Goal: Find specific page/section: Find specific page/section

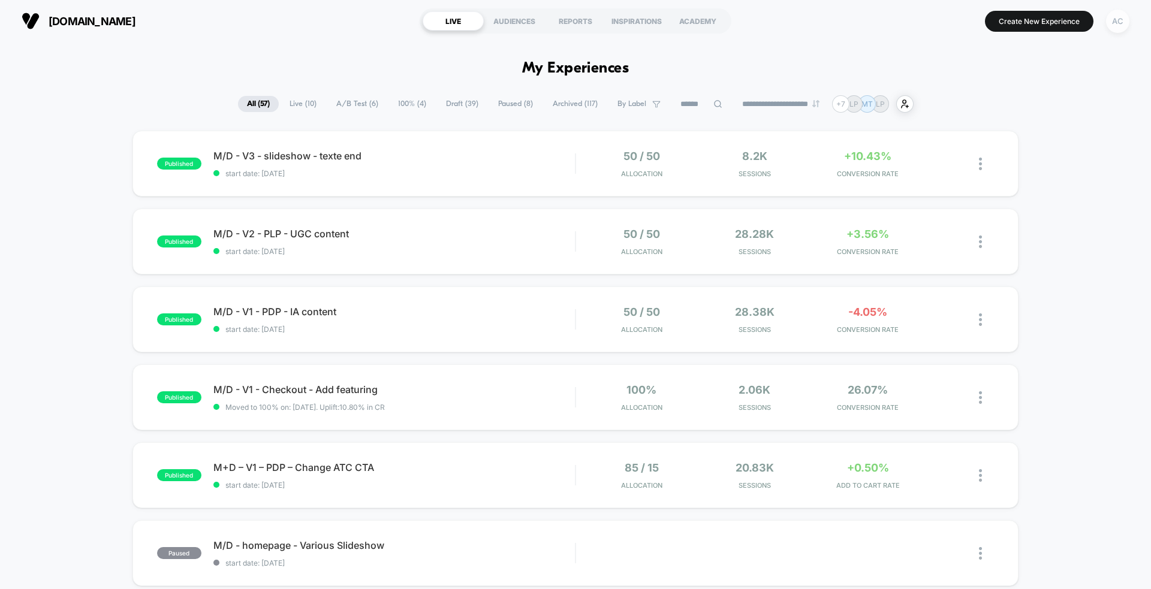
click at [1126, 26] on div "AC" at bounding box center [1117, 21] width 23 height 23
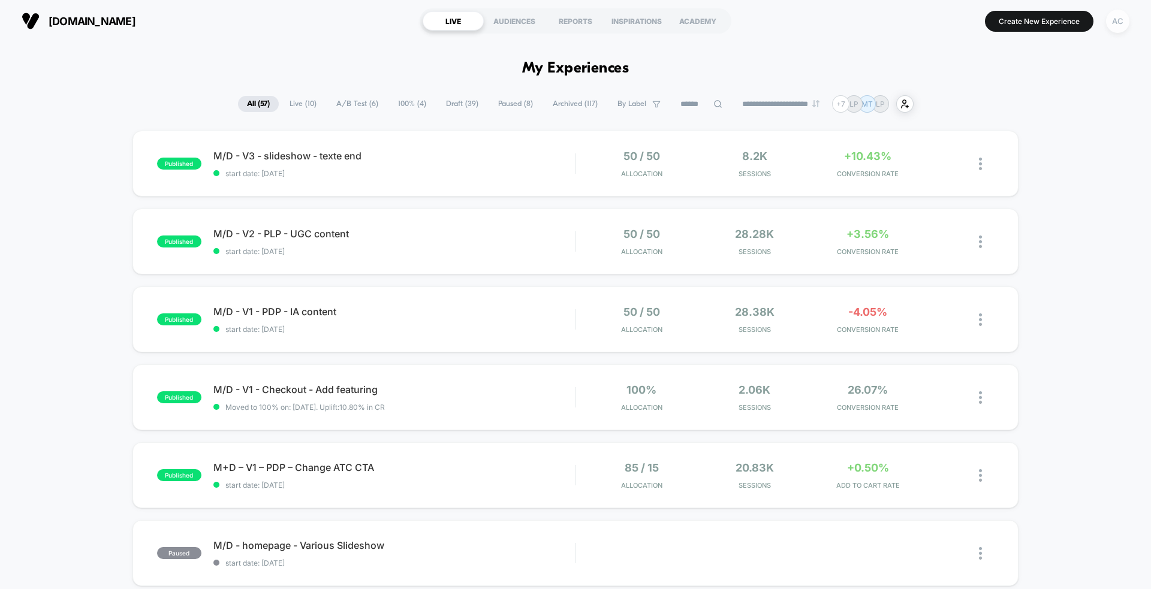
click at [1124, 26] on div "AC" at bounding box center [1117, 21] width 23 height 23
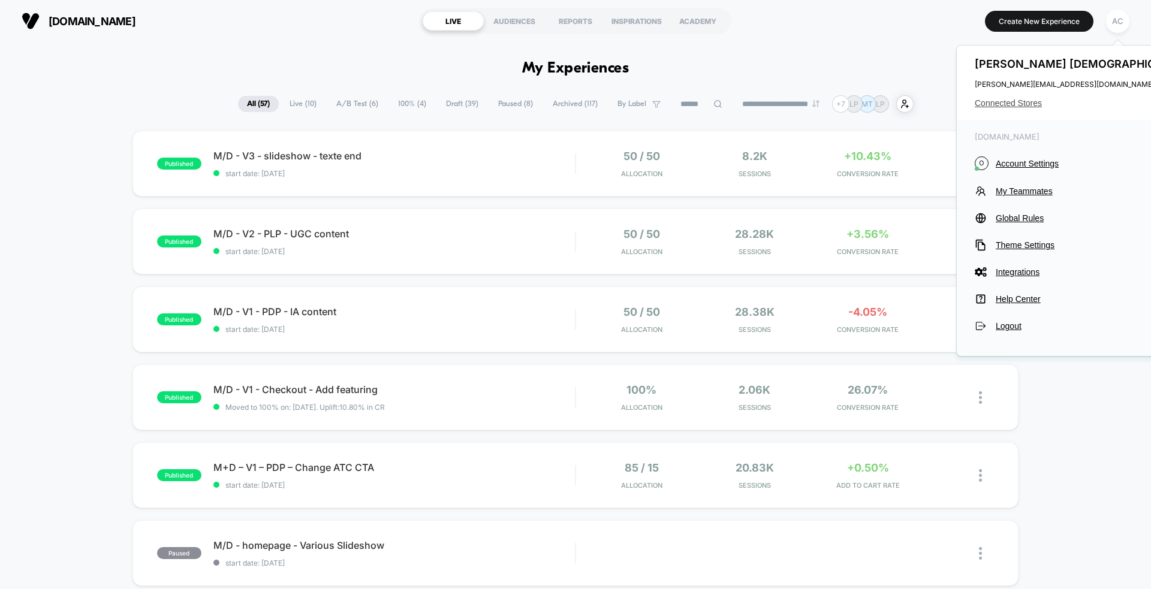
click at [1005, 100] on span "Connected Stores" at bounding box center [1085, 103] width 220 height 10
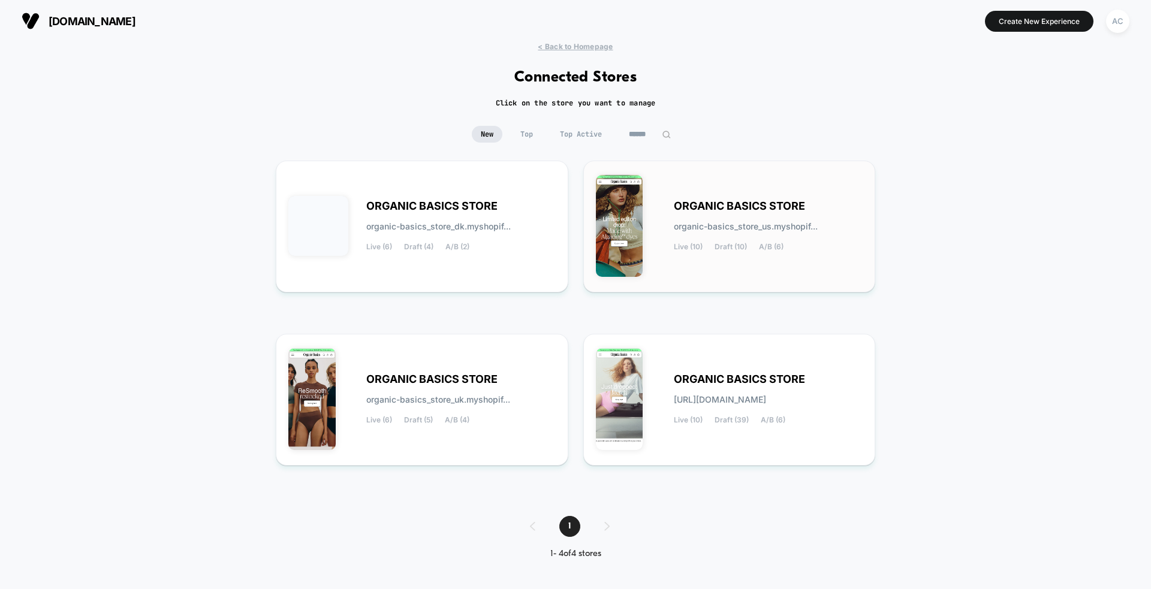
click at [741, 275] on div "ORGANIC BASICS STORE organic-basics_store_us.myshopif... Live (10) Draft (10) A…" at bounding box center [729, 226] width 267 height 107
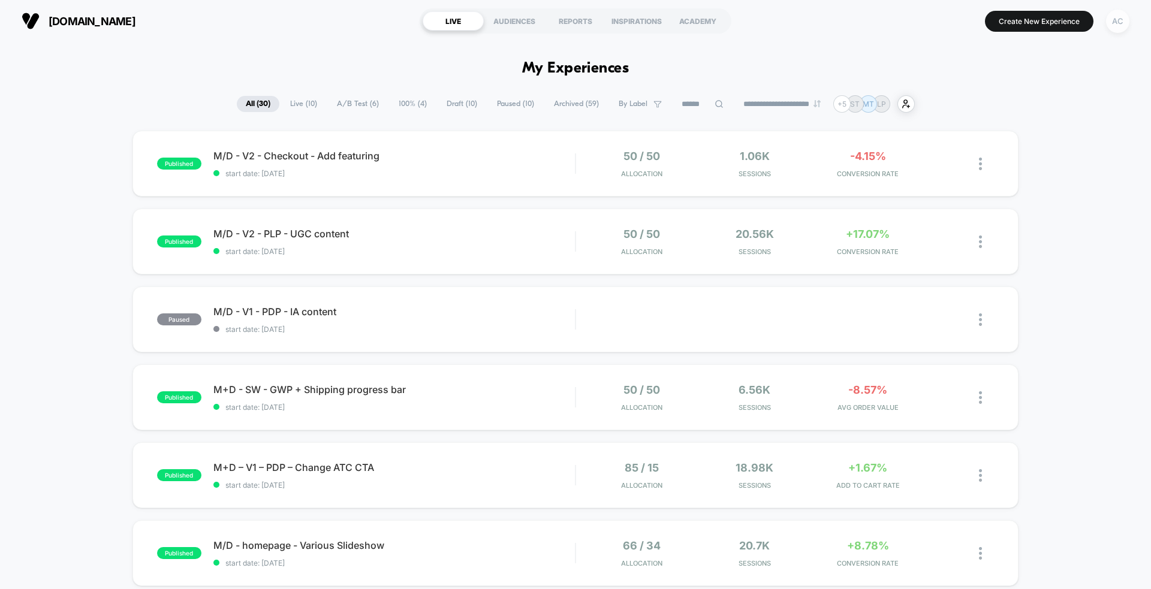
click at [1121, 22] on div "AC" at bounding box center [1117, 21] width 23 height 23
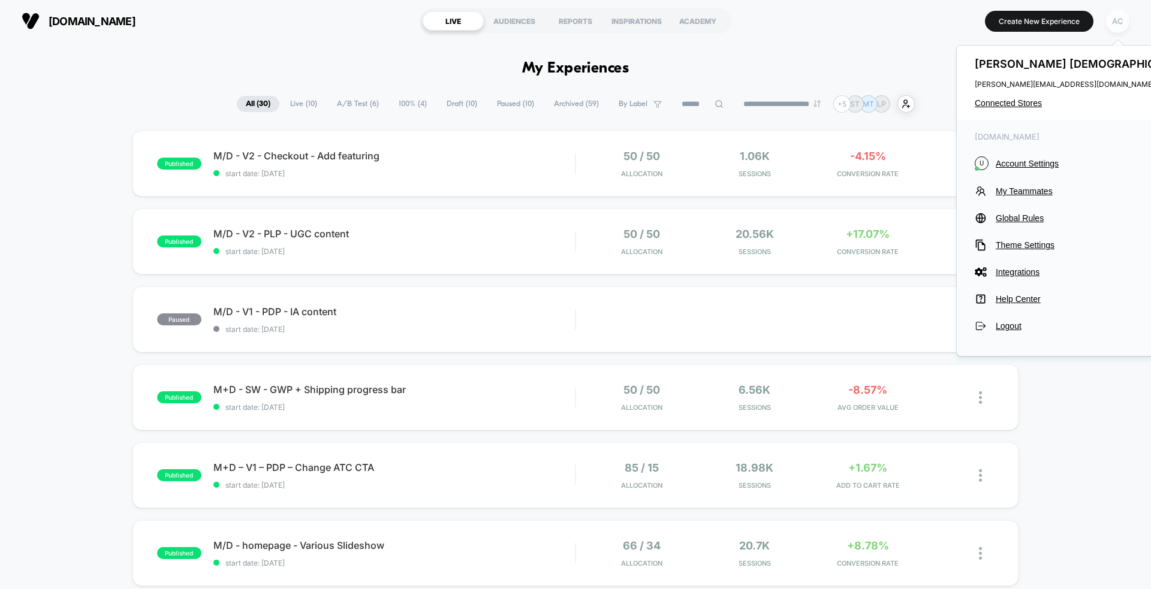
click at [1121, 21] on div "AC" at bounding box center [1117, 21] width 23 height 23
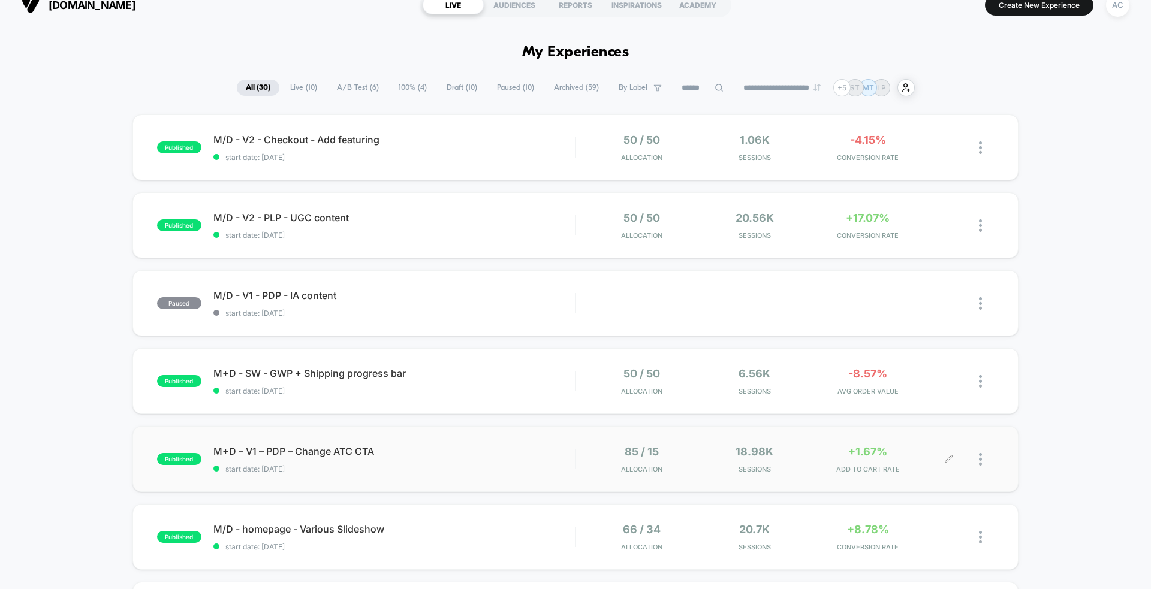
scroll to position [26, 0]
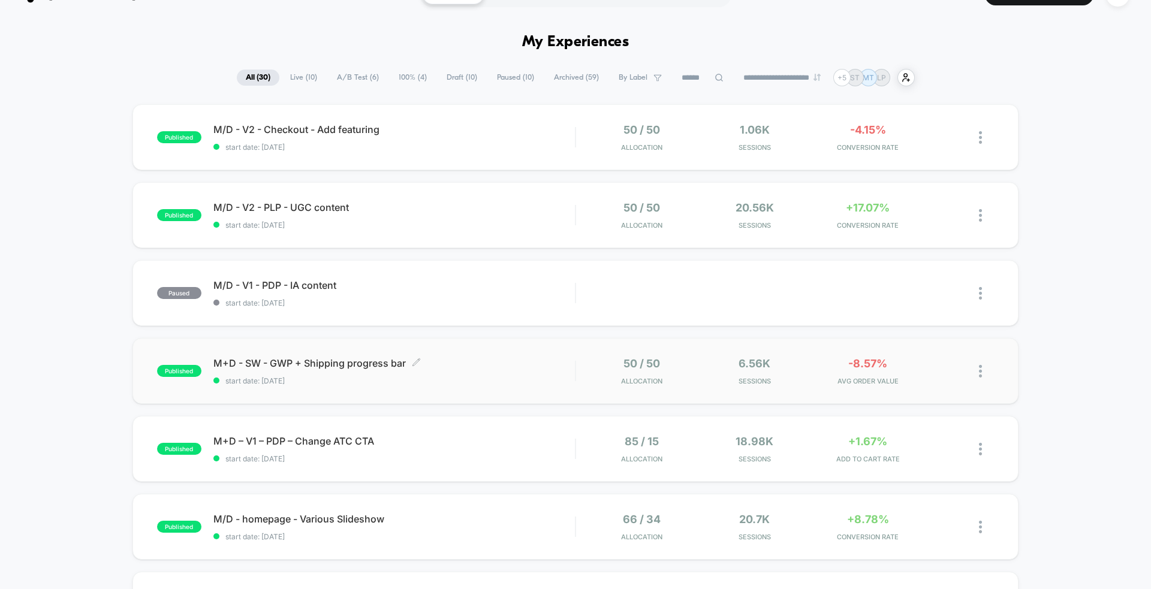
click at [332, 366] on span "M+D - SW - GWP + Shipping progress bar Click to edit experience details" at bounding box center [394, 363] width 362 height 12
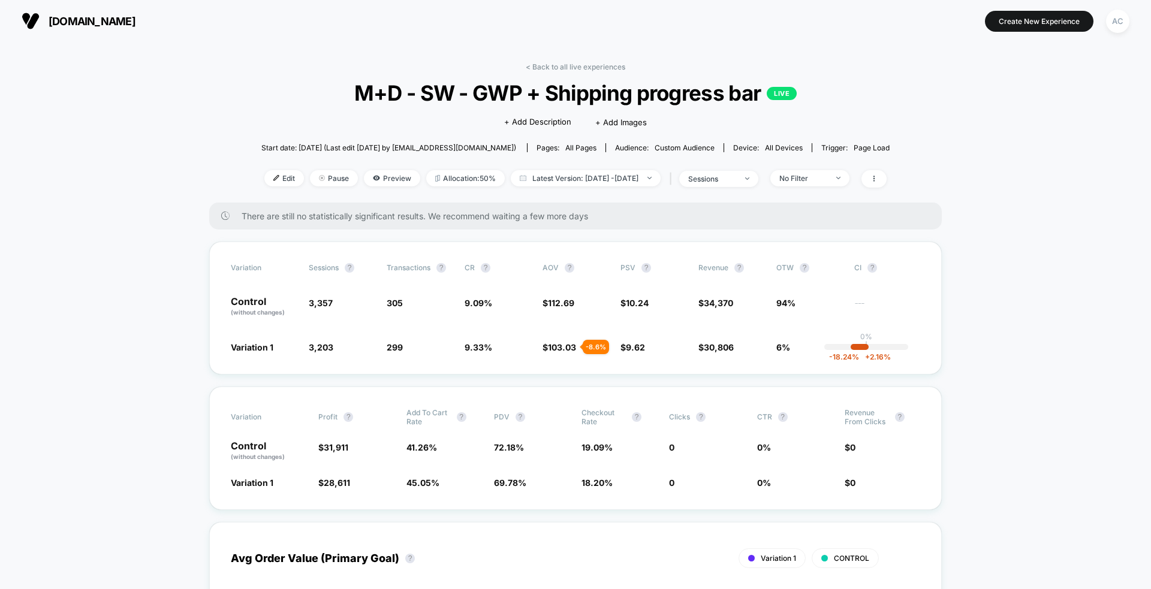
scroll to position [12, 0]
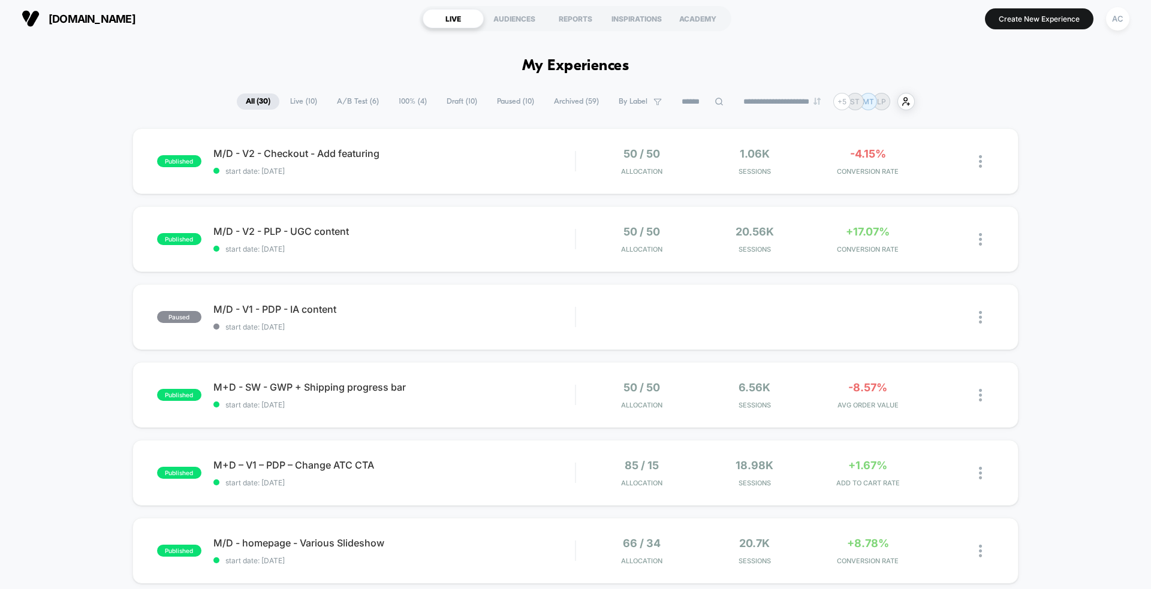
scroll to position [4, 0]
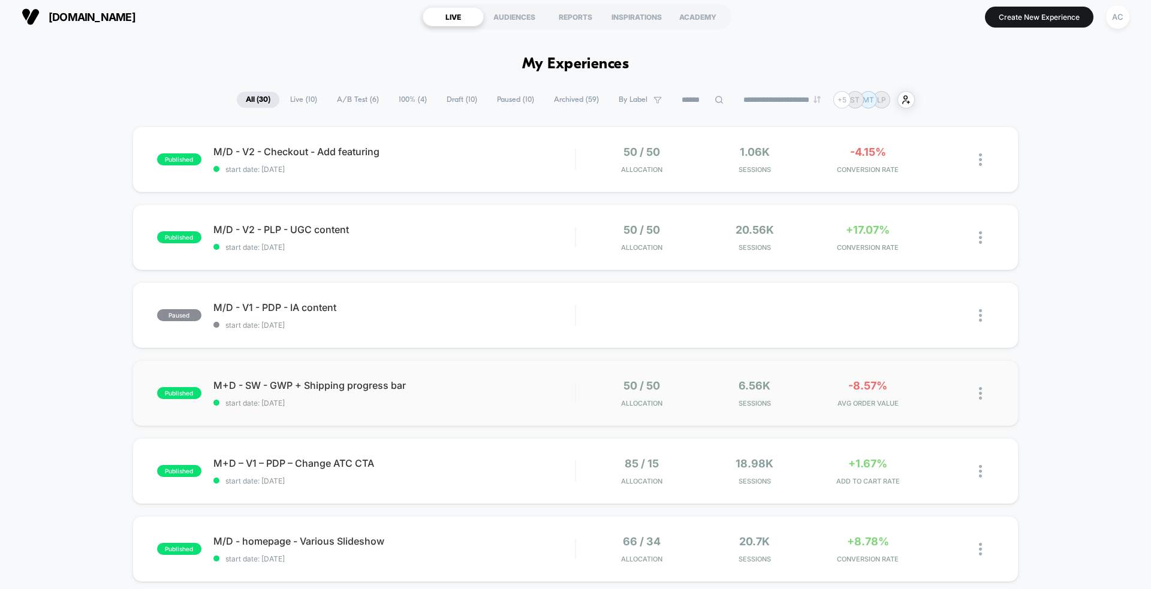
click at [423, 410] on div "published M+D - SW - GWP + Shipping progress bar start date: [DATE] 50 / 50 All…" at bounding box center [575, 393] width 886 height 66
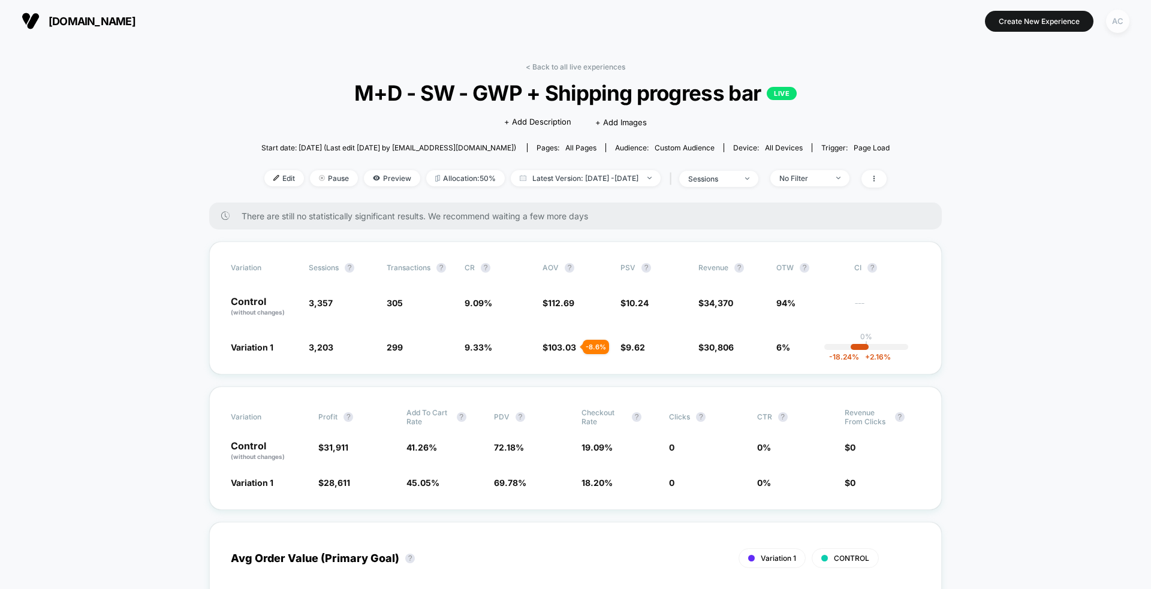
click at [1115, 28] on div "AC" at bounding box center [1117, 21] width 23 height 23
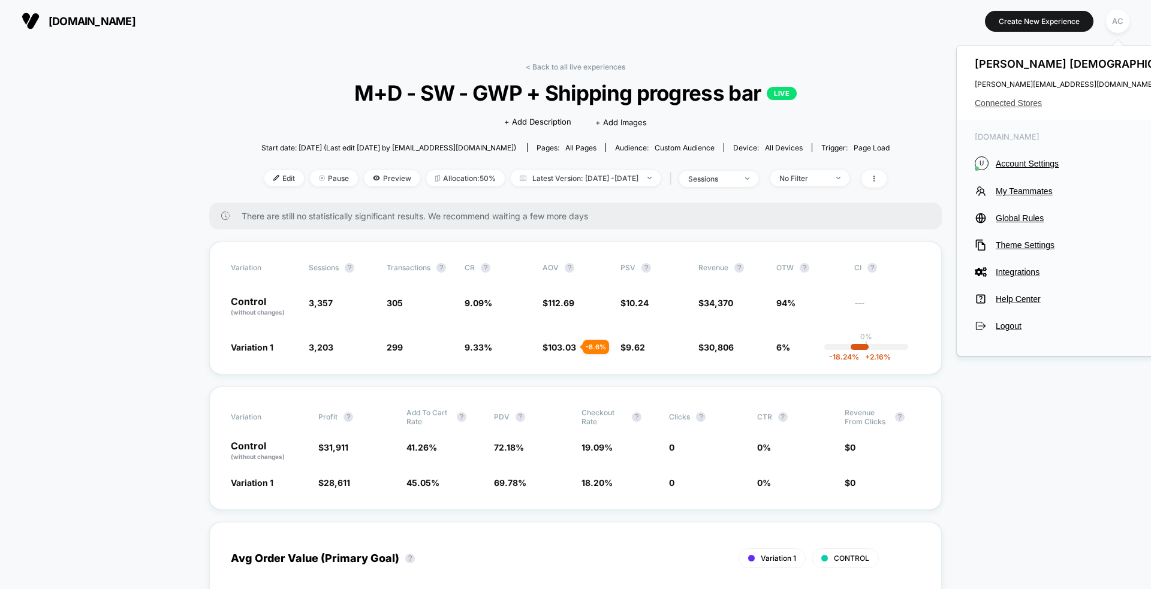
click at [1013, 105] on span "Connected Stores" at bounding box center [1085, 103] width 220 height 10
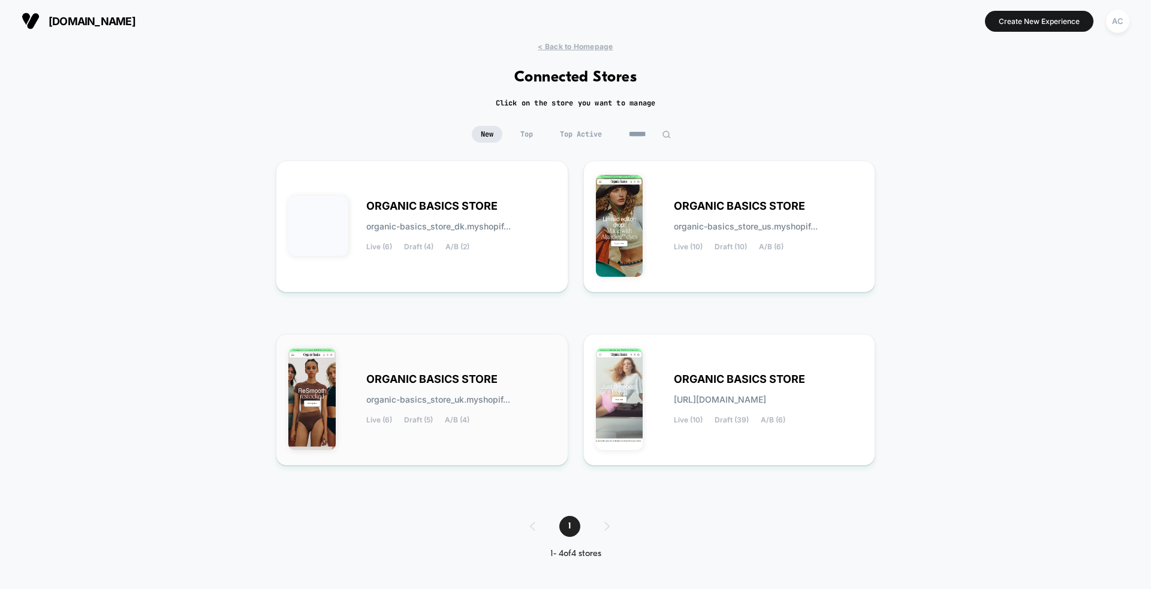
click at [502, 387] on div "ORGANIC BASICS STORE organic-basics_store_uk.myshopif... Live (6) Draft (5) A/B…" at bounding box center [460, 399] width 189 height 49
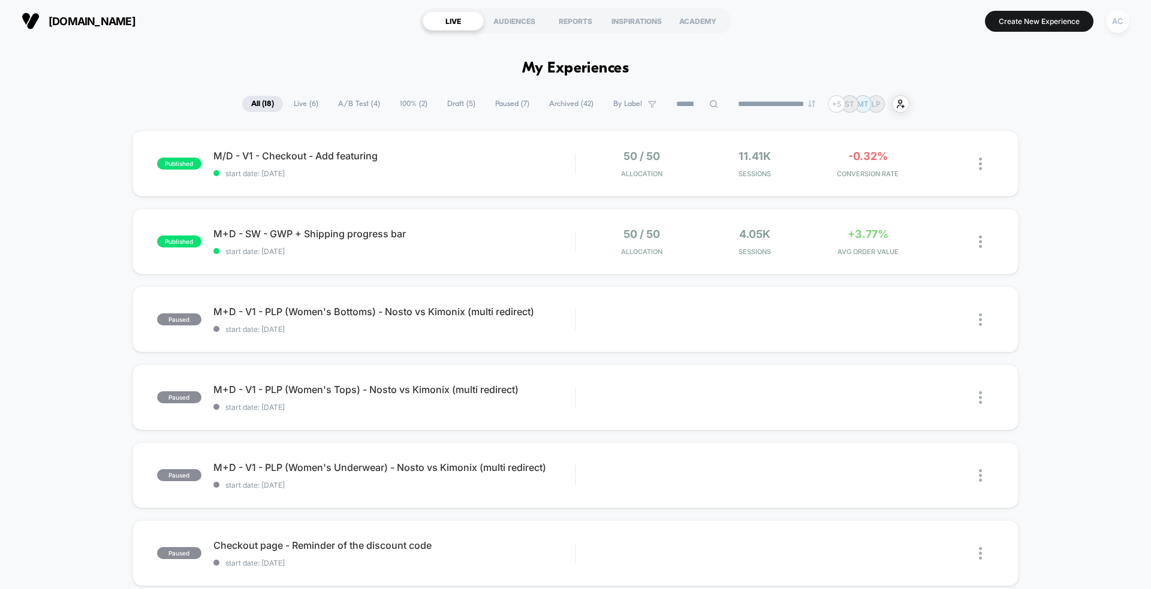
click at [1117, 26] on div "AC" at bounding box center [1117, 21] width 23 height 23
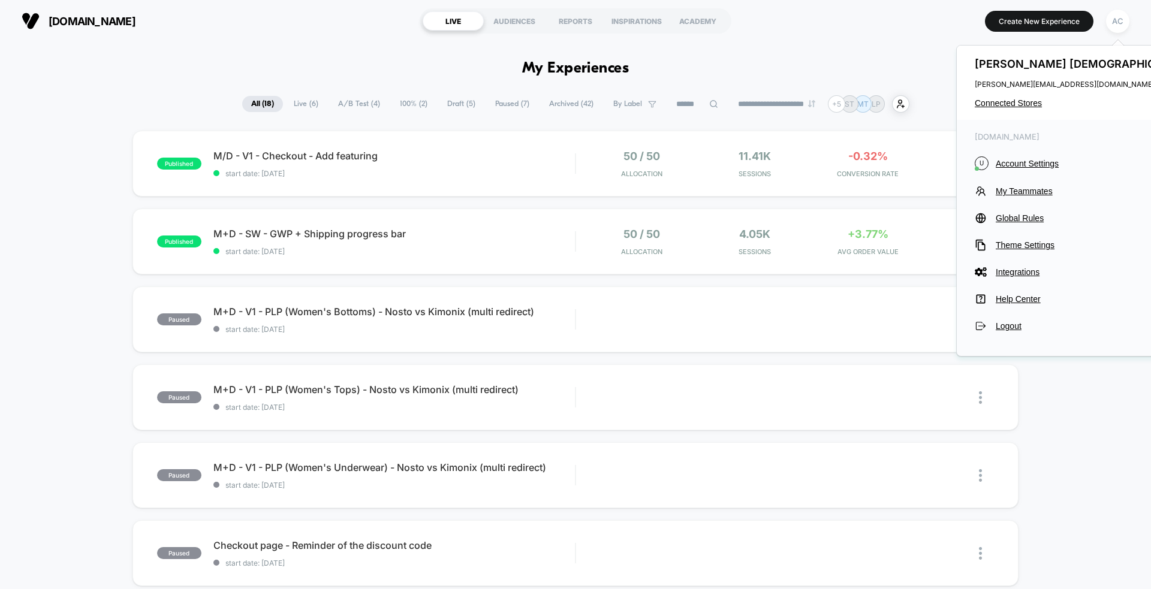
click at [1019, 97] on div "[PERSON_NAME] [PERSON_NAME][EMAIL_ADDRESS][DOMAIN_NAME] Connected Stores" at bounding box center [1085, 83] width 256 height 74
click at [1012, 109] on div "[PERSON_NAME] [PERSON_NAME][EMAIL_ADDRESS][DOMAIN_NAME] Connected Stores" at bounding box center [1085, 83] width 256 height 74
click at [1016, 106] on span "Connected Stores" at bounding box center [1085, 103] width 220 height 10
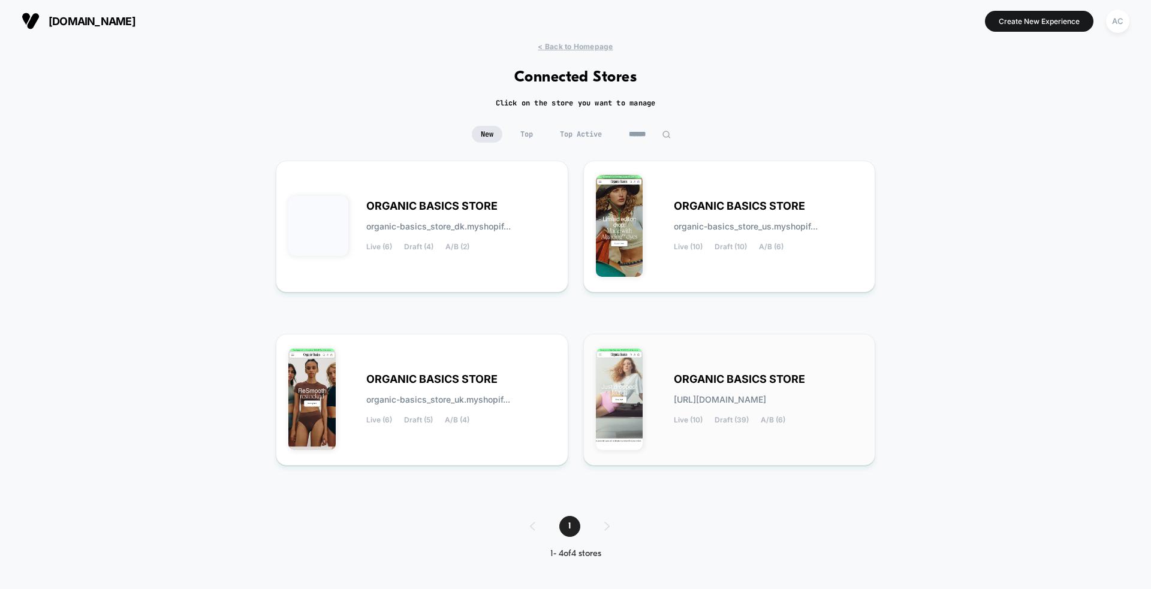
click at [832, 384] on div "ORGANIC BASICS STORE [URL][DOMAIN_NAME] Live (10) Draft (39) A/B (6)" at bounding box center [768, 399] width 189 height 49
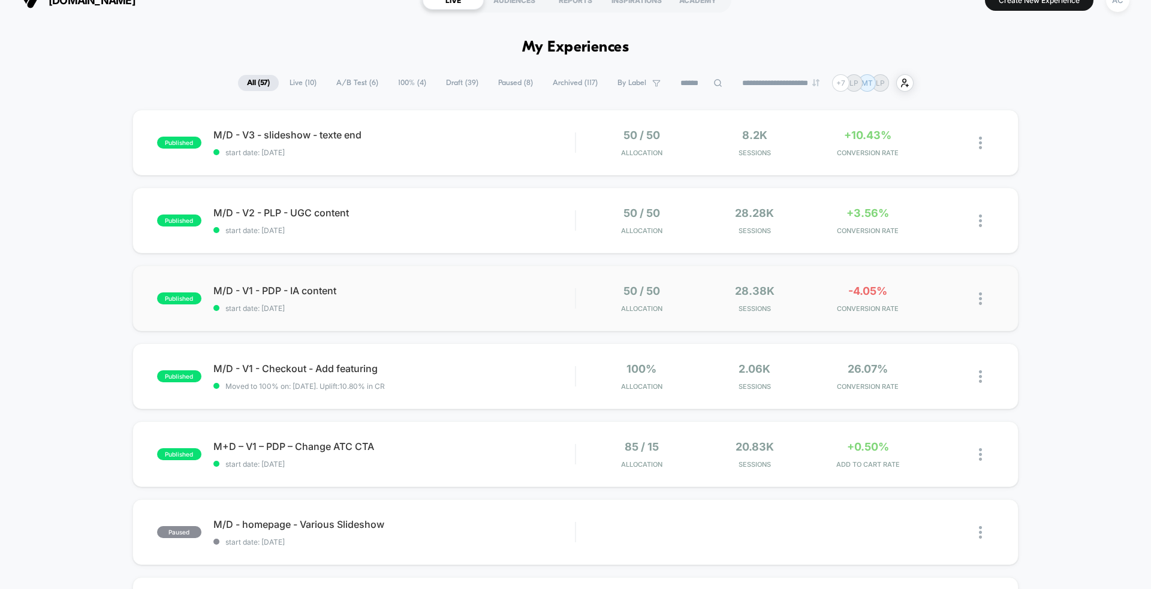
scroll to position [28, 0]
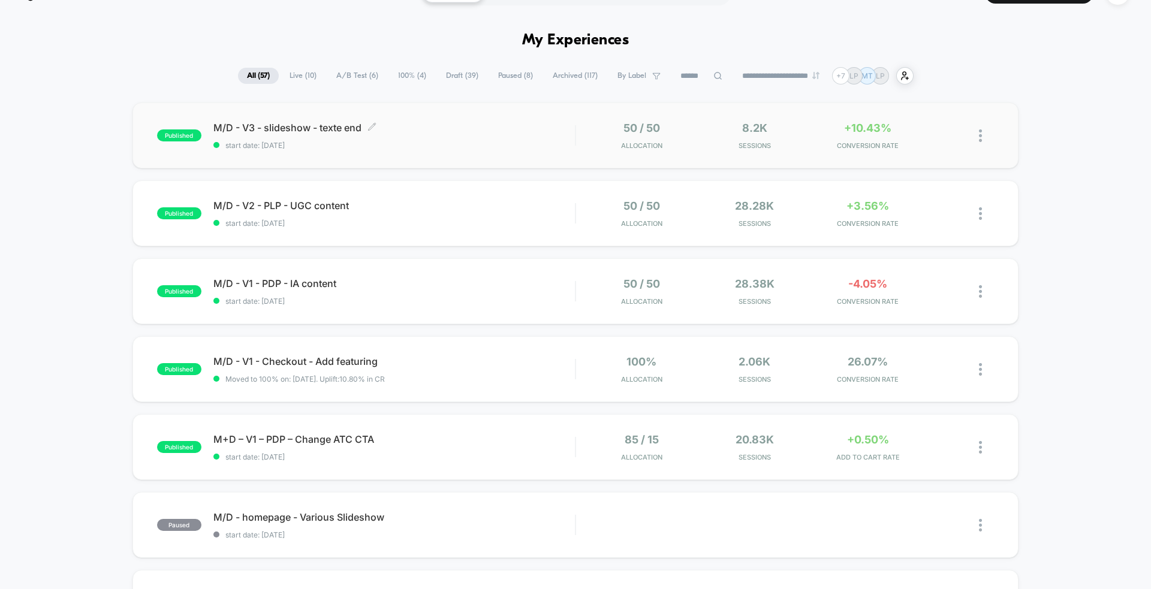
click at [443, 138] on div "M/D - V3 - slideshow - texte end Click to edit experience details Click to edit…" at bounding box center [394, 136] width 362 height 28
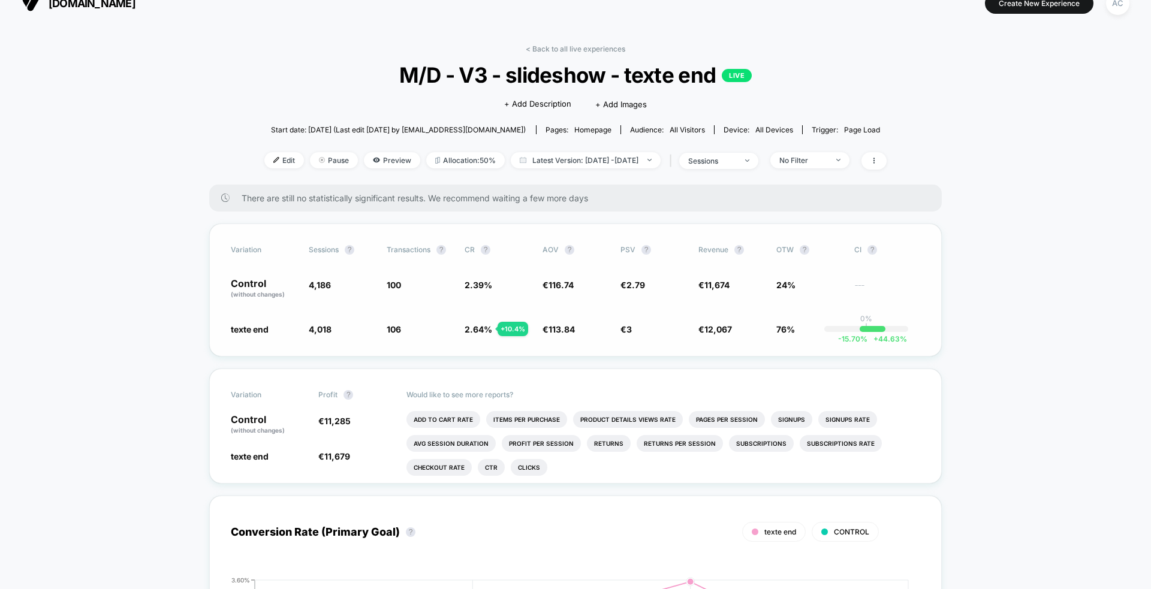
scroll to position [25, 0]
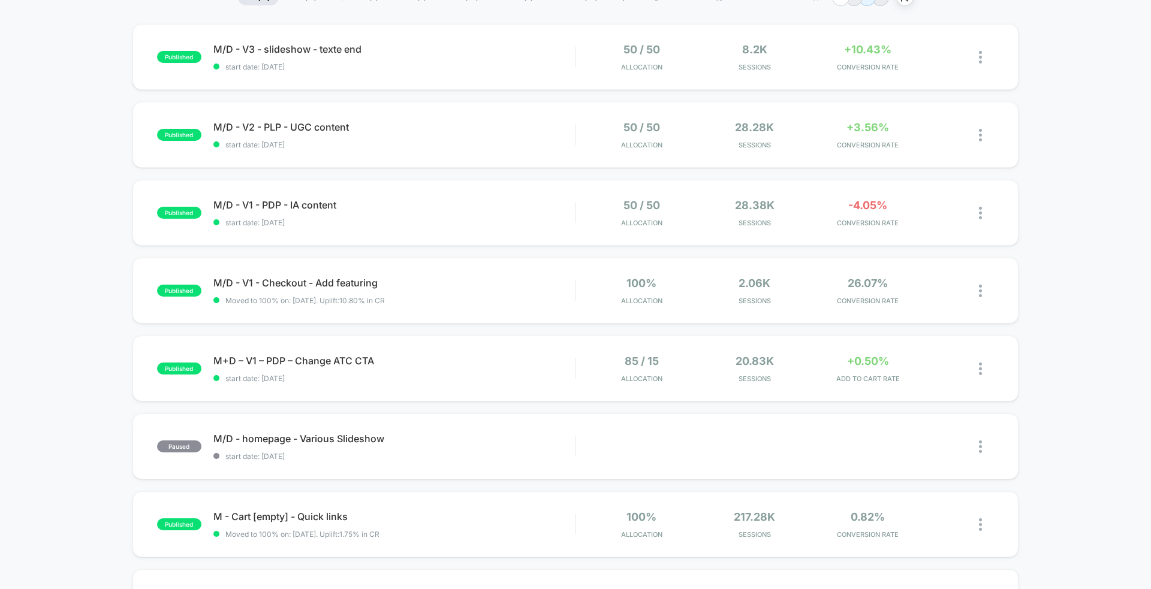
scroll to position [109, 0]
click at [573, 285] on span "M/D - V1 - Checkout - Add featuring Click to edit experience details" at bounding box center [394, 281] width 362 height 12
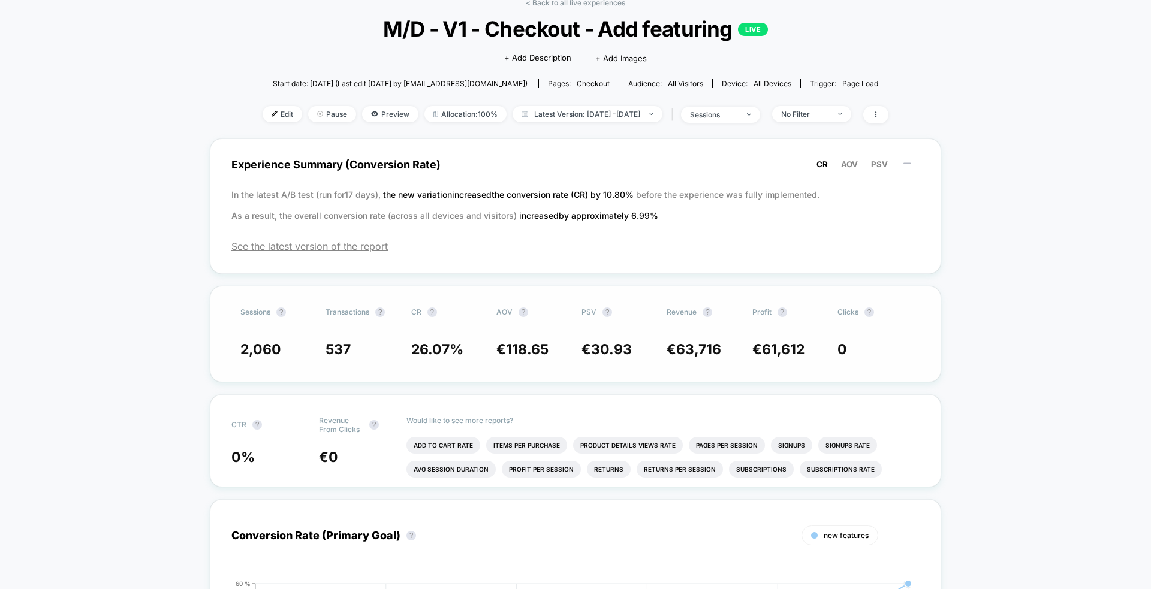
scroll to position [74, 0]
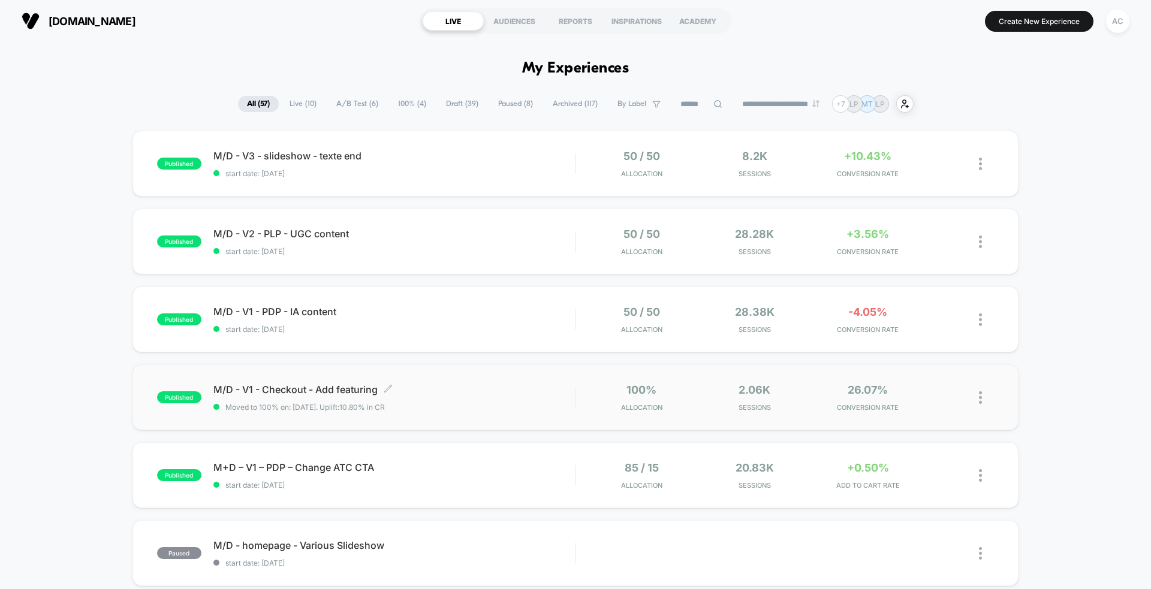
click at [477, 386] on span "M/D - V1 - Checkout - Add featuring Click to edit experience details" at bounding box center [394, 390] width 362 height 12
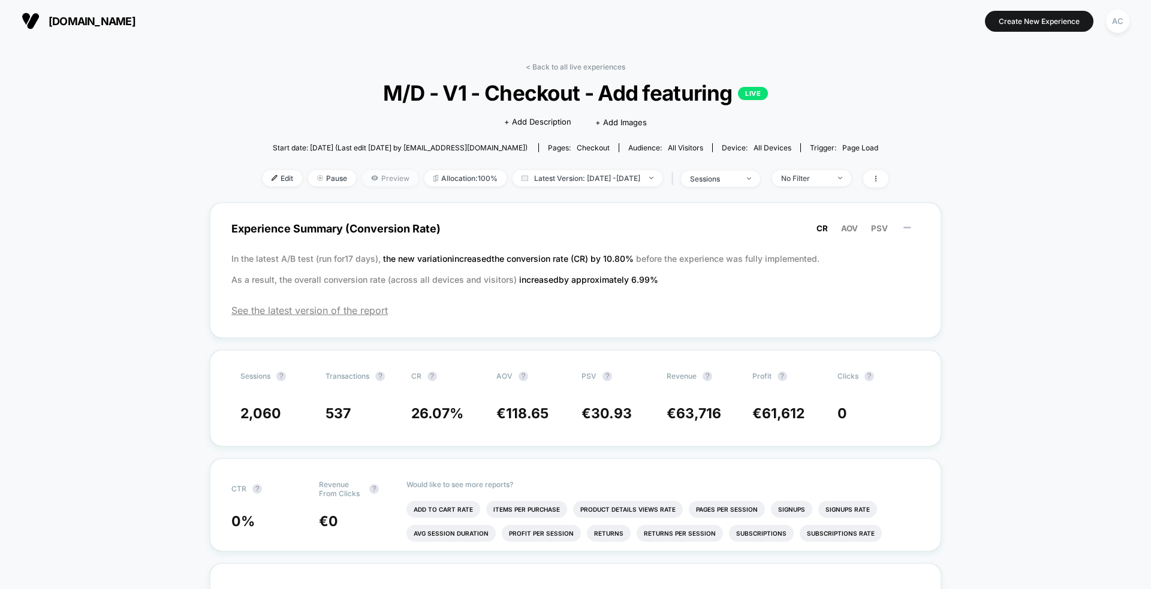
click at [364, 177] on span "Preview" at bounding box center [390, 178] width 56 height 16
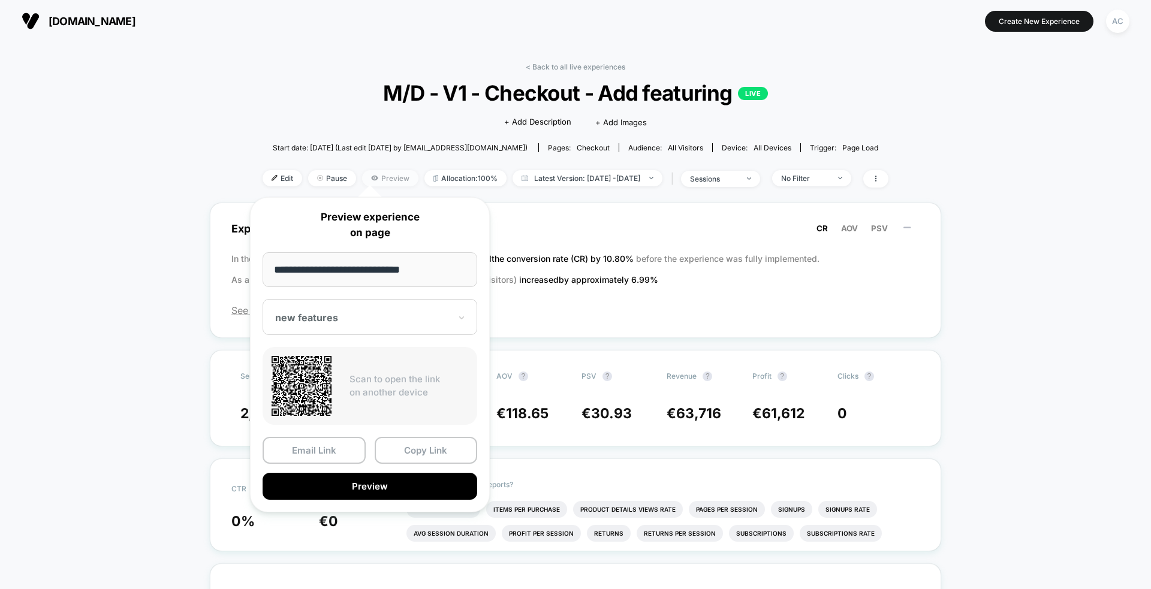
click at [370, 177] on span "Preview" at bounding box center [390, 178] width 56 height 16
